Goal: Information Seeking & Learning: Learn about a topic

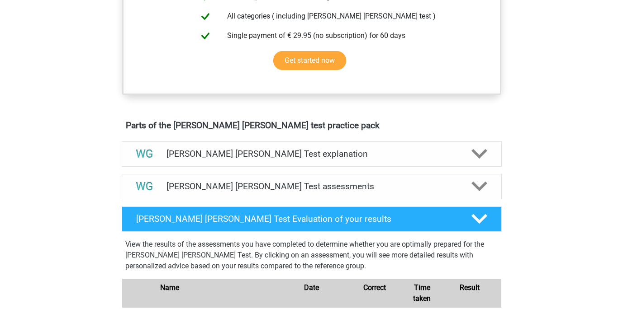
scroll to position [498, 0]
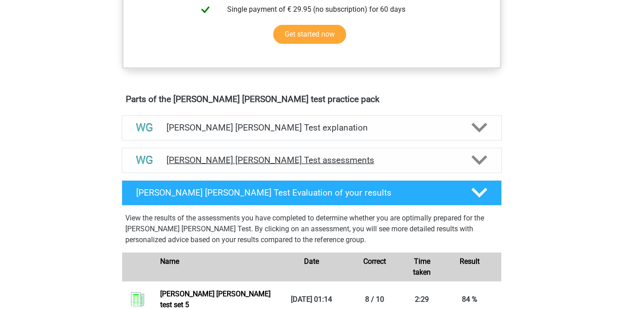
click at [450, 158] on h4 "[PERSON_NAME] [PERSON_NAME] Test assessments" at bounding box center [311, 160] width 290 height 10
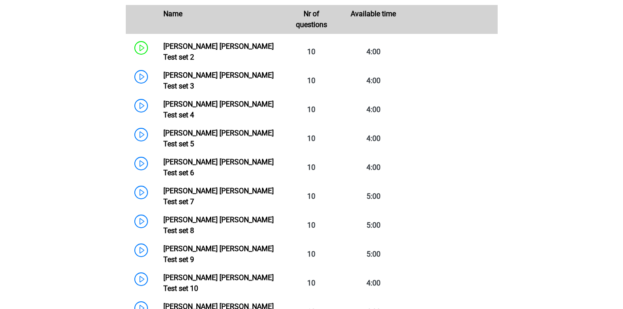
scroll to position [730, 0]
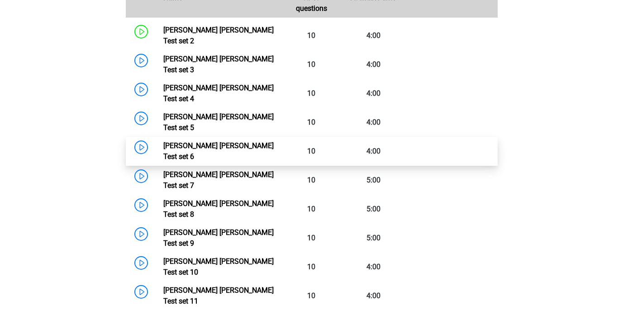
click at [255, 142] on link "[PERSON_NAME] [PERSON_NAME] Test set 6" at bounding box center [218, 151] width 110 height 19
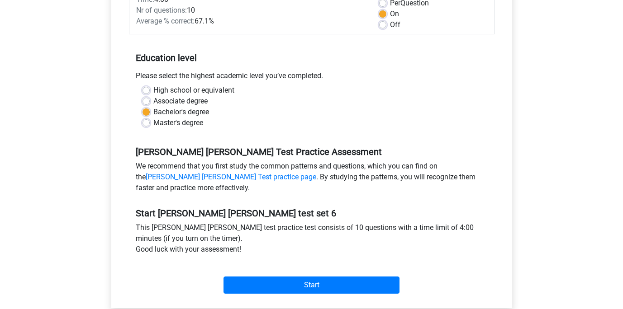
scroll to position [231, 0]
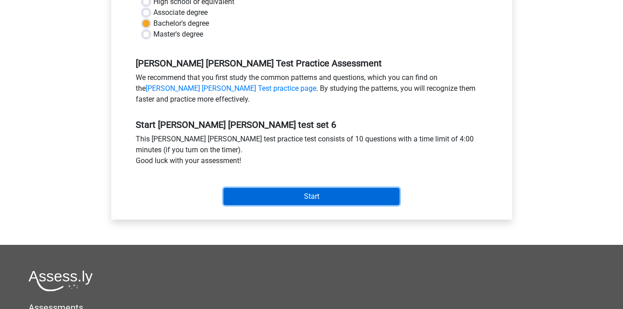
click at [353, 199] on input "Start" at bounding box center [311, 196] width 176 height 17
